Goal: Task Accomplishment & Management: Use online tool/utility

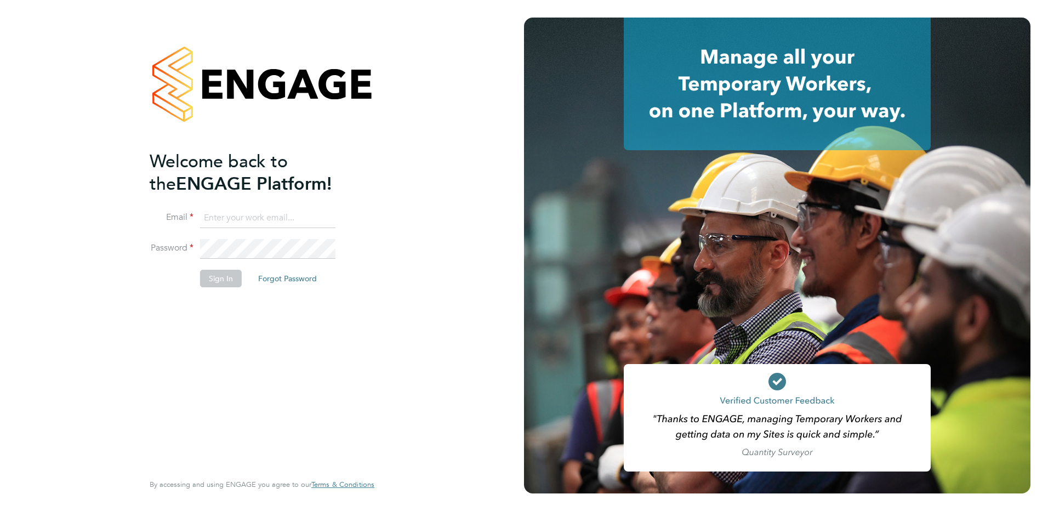
click at [252, 217] on input at bounding box center [267, 218] width 135 height 20
type input "[EMAIL_ADDRESS][DOMAIN_NAME]"
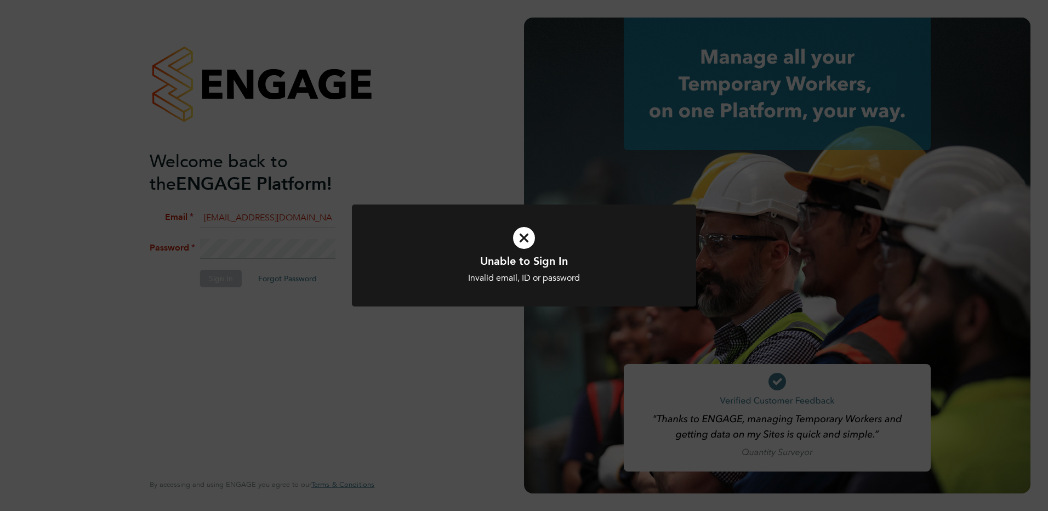
click at [509, 241] on icon at bounding box center [524, 238] width 285 height 43
click at [326, 248] on div "Unable to Sign In Invalid email, ID or password Cancel Okay" at bounding box center [524, 255] width 1048 height 511
click at [327, 249] on div "Unable to Sign In Invalid email, ID or password Cancel Okay" at bounding box center [524, 255] width 1048 height 511
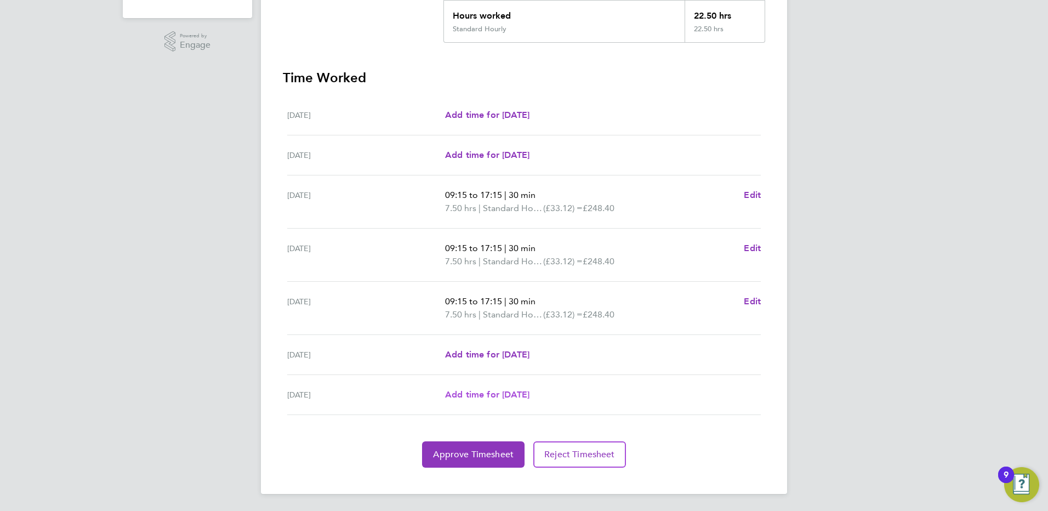
scroll to position [255, 0]
click at [505, 448] on span "Approve Timesheet" at bounding box center [473, 453] width 81 height 11
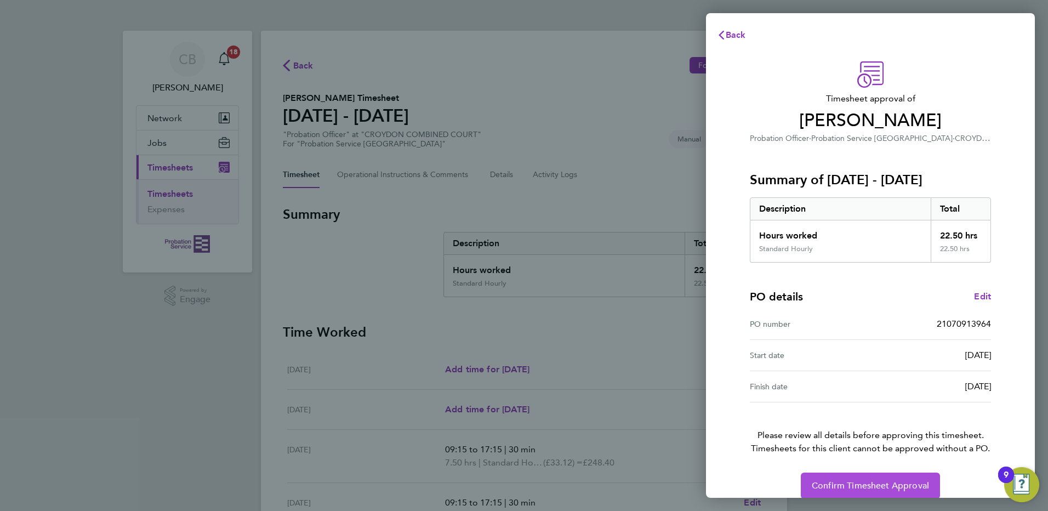
click at [901, 477] on button "Confirm Timesheet Approval" at bounding box center [870, 486] width 139 height 26
